Goal: Task Accomplishment & Management: Manage account settings

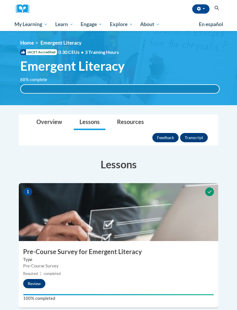
click at [199, 11] on icon "button" at bounding box center [199, 9] width 4 height 4
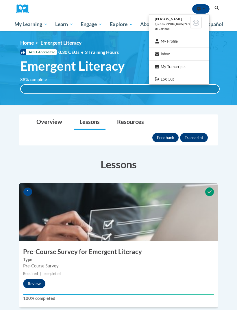
click at [173, 43] on link "My Profile" at bounding box center [179, 41] width 60 height 7
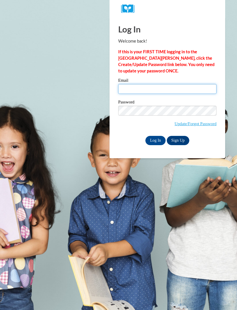
click at [156, 91] on input "Email" at bounding box center [167, 89] width 98 height 10
type input "[EMAIL_ADDRESS][DOMAIN_NAME]"
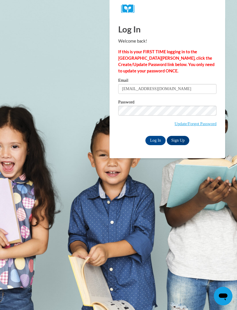
click at [152, 143] on input "Log In" at bounding box center [156, 140] width 20 height 9
